Goal: Information Seeking & Learning: Learn about a topic

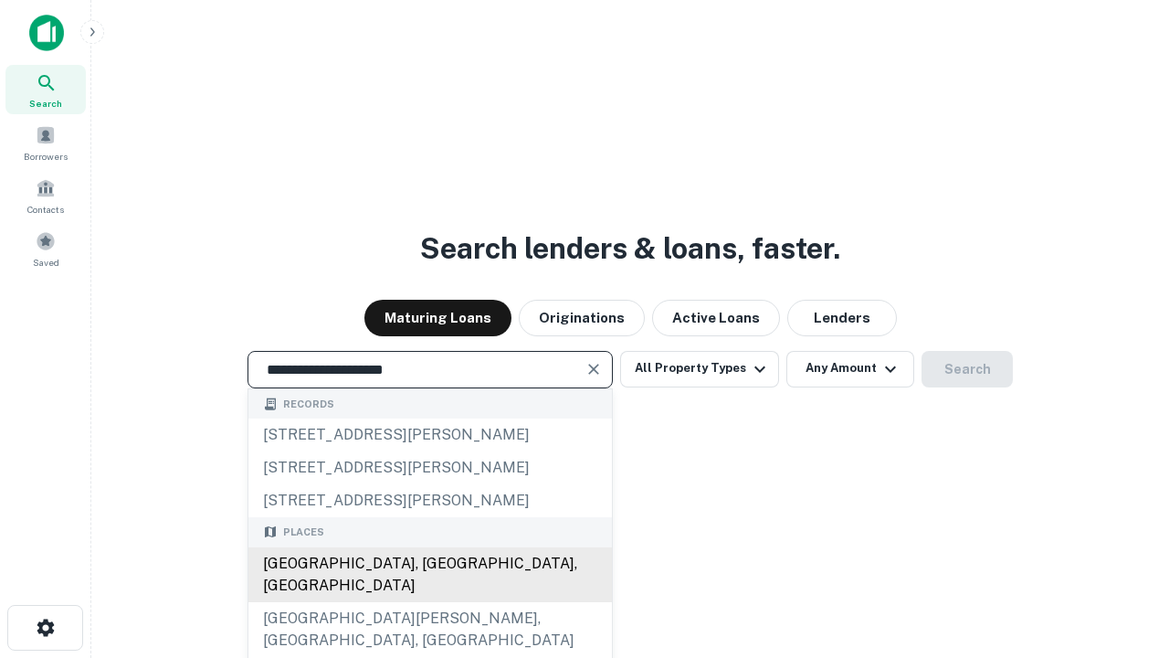
click at [429, 602] on div "[GEOGRAPHIC_DATA], [GEOGRAPHIC_DATA], [GEOGRAPHIC_DATA]" at bounding box center [430, 574] width 364 height 55
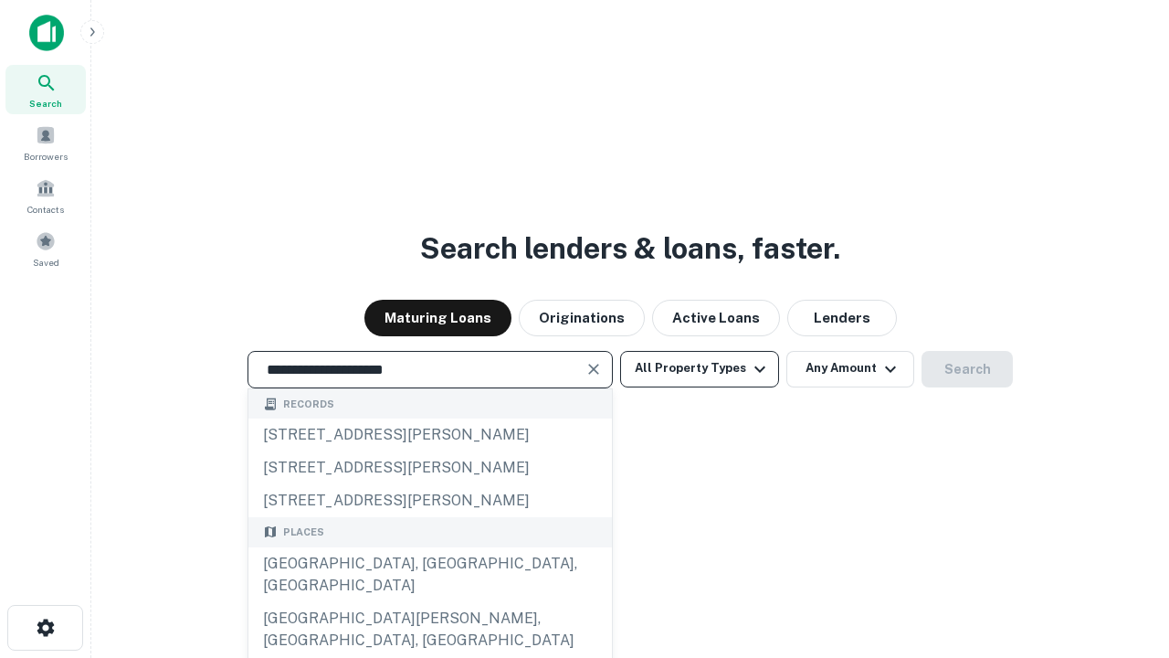
click at [700, 368] on button "All Property Types" at bounding box center [699, 369] width 159 height 37
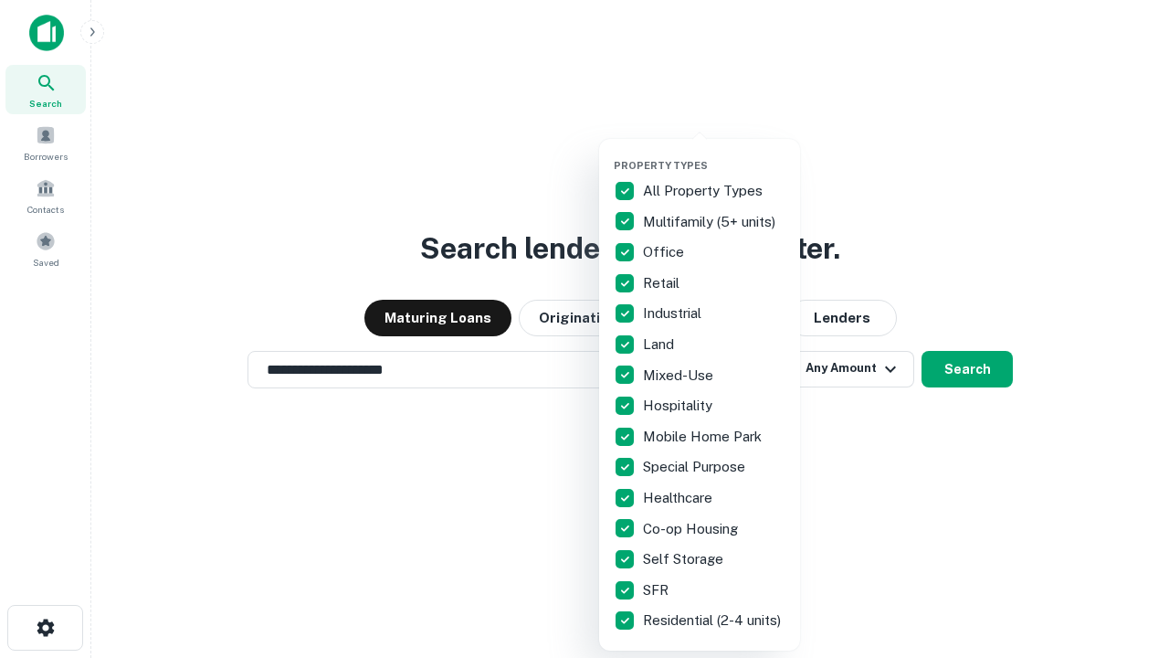
type input "**********"
click at [714, 153] on button "button" at bounding box center [714, 153] width 201 height 1
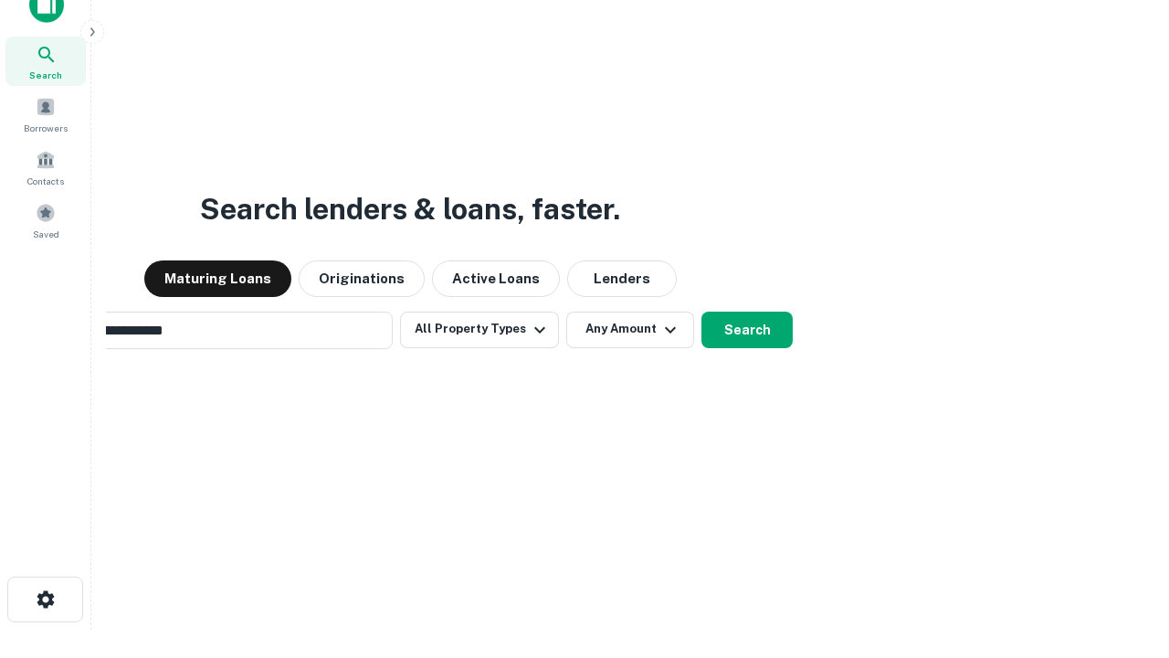
scroll to position [132, 517]
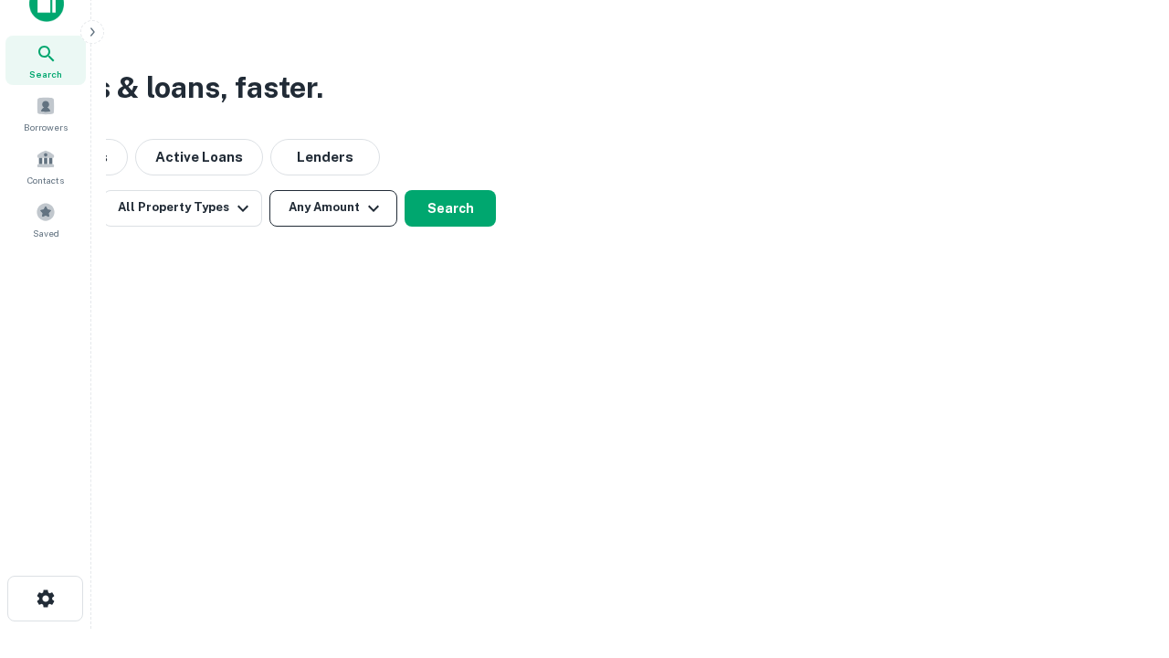
click at [333, 207] on button "Any Amount" at bounding box center [334, 208] width 128 height 37
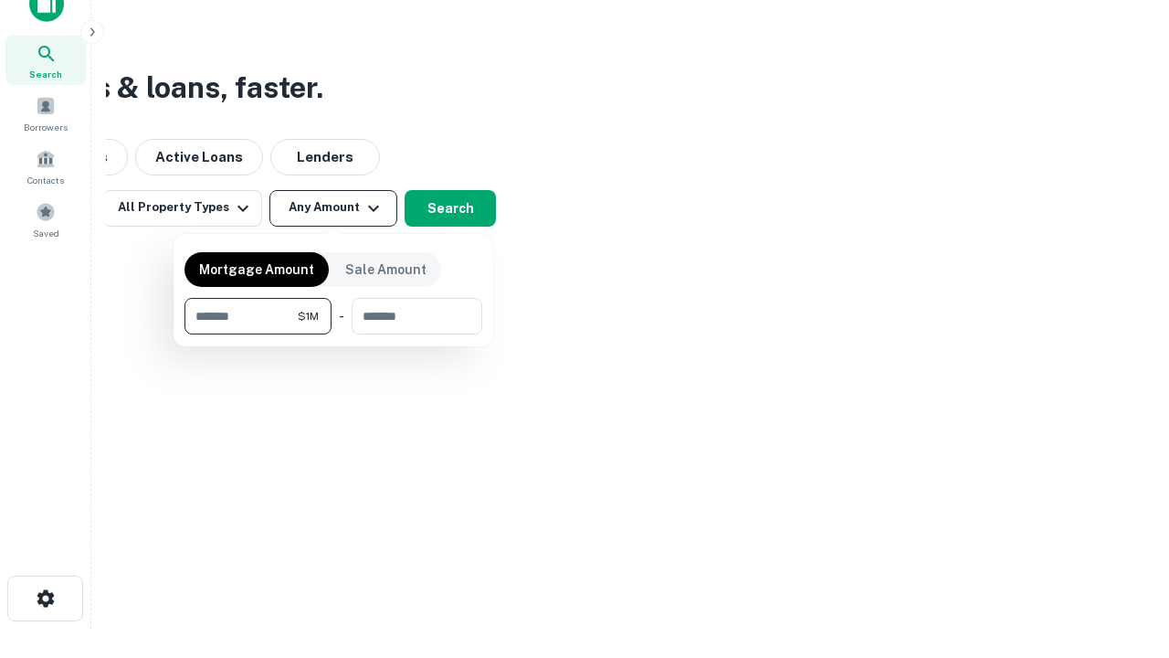
type input "*******"
click at [333, 334] on button "button" at bounding box center [334, 334] width 298 height 1
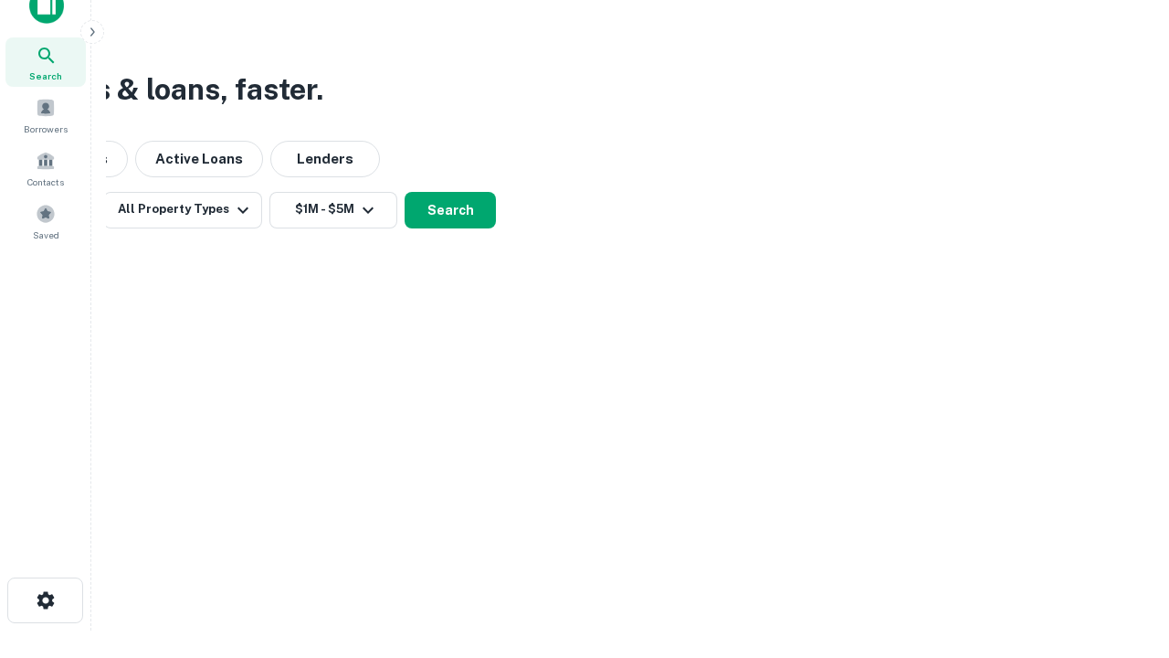
scroll to position [11, 337]
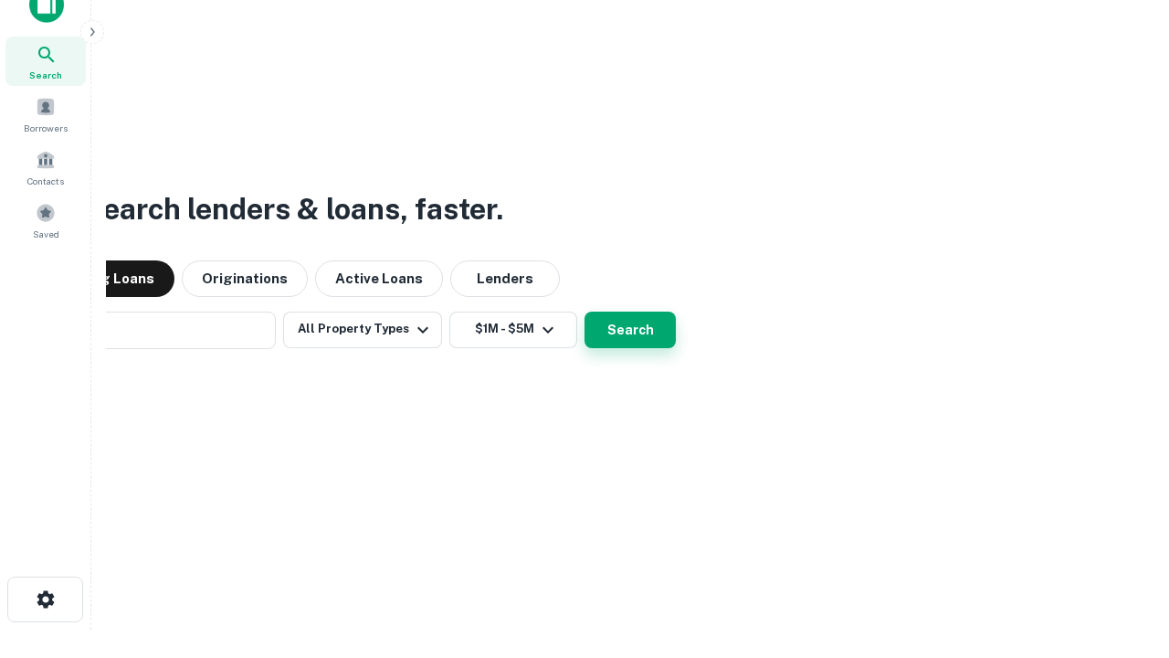
click at [585, 312] on button "Search" at bounding box center [630, 330] width 91 height 37
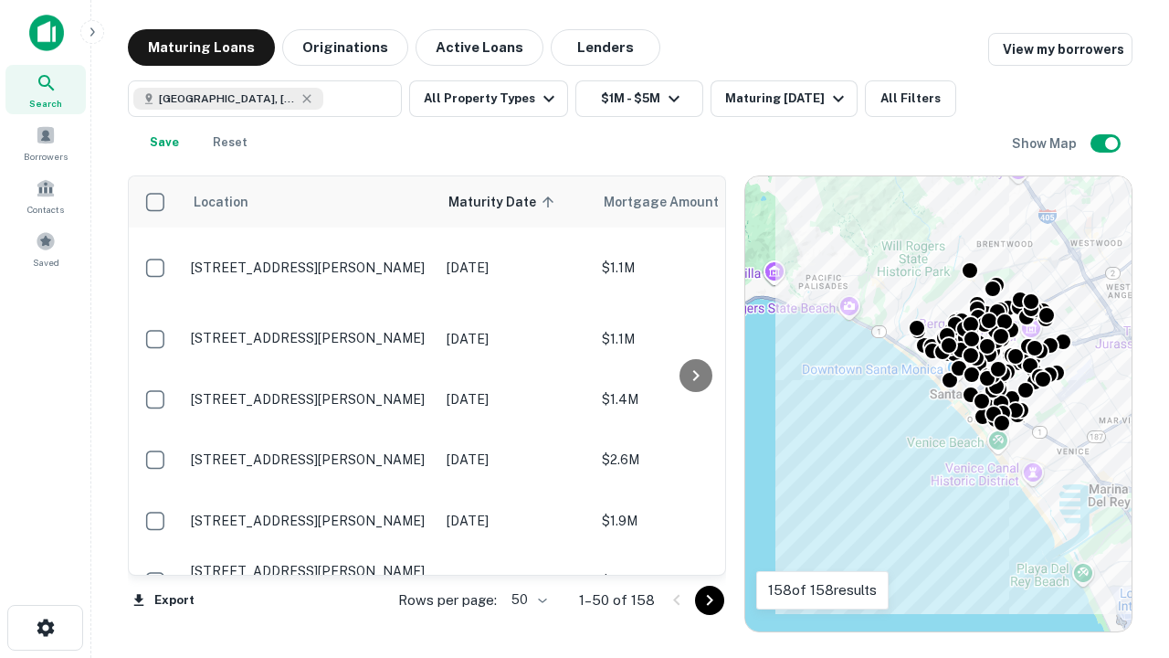
click at [526, 599] on body "Search Borrowers Contacts Saved Maturing Loans Originations Active Loans Lender…" at bounding box center [584, 329] width 1169 height 658
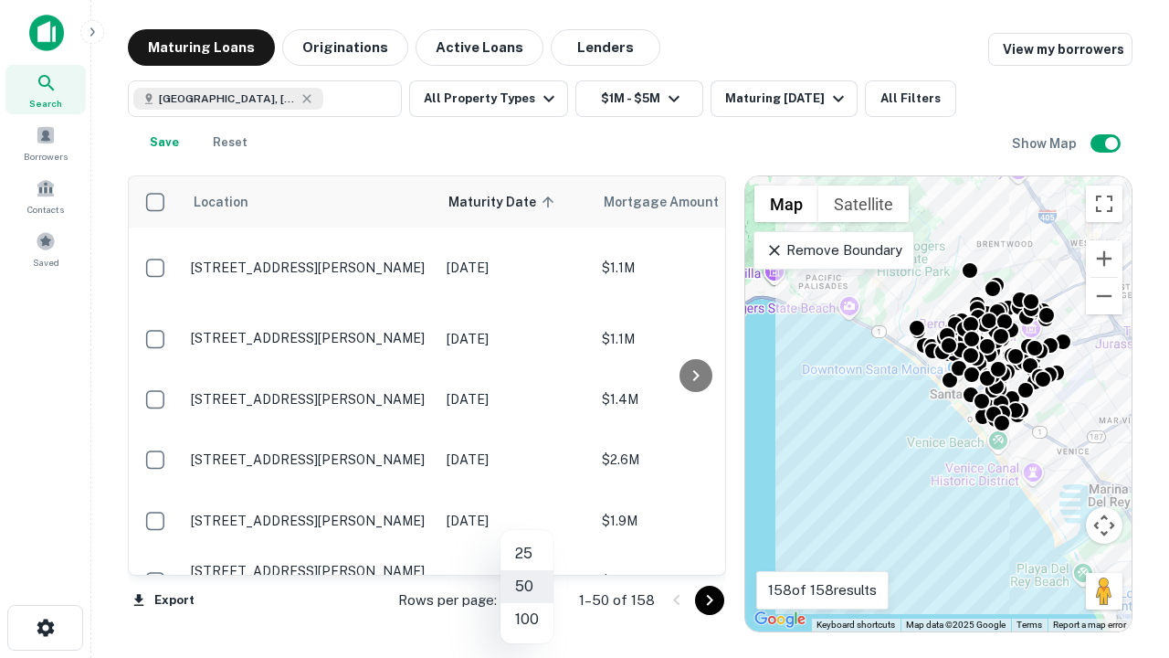
click at [527, 554] on li "25" at bounding box center [527, 553] width 53 height 33
